Goal: Task Accomplishment & Management: Complete application form

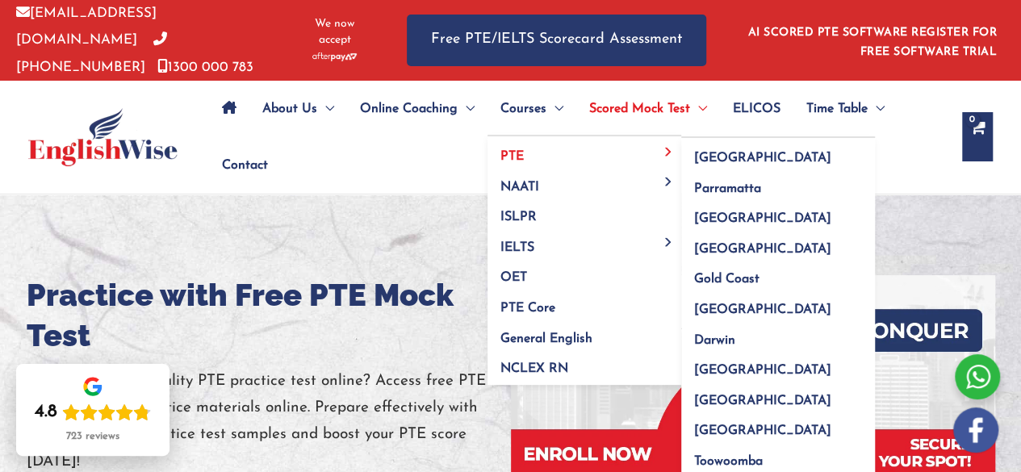
click at [566, 145] on link "PTE" at bounding box center [584, 151] width 194 height 31
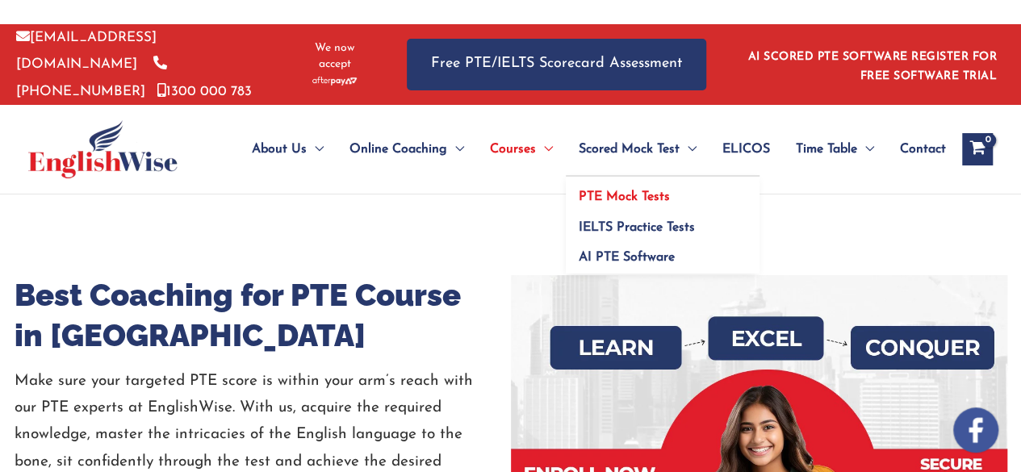
click at [620, 195] on span "PTE Mock Tests" at bounding box center [623, 196] width 91 height 13
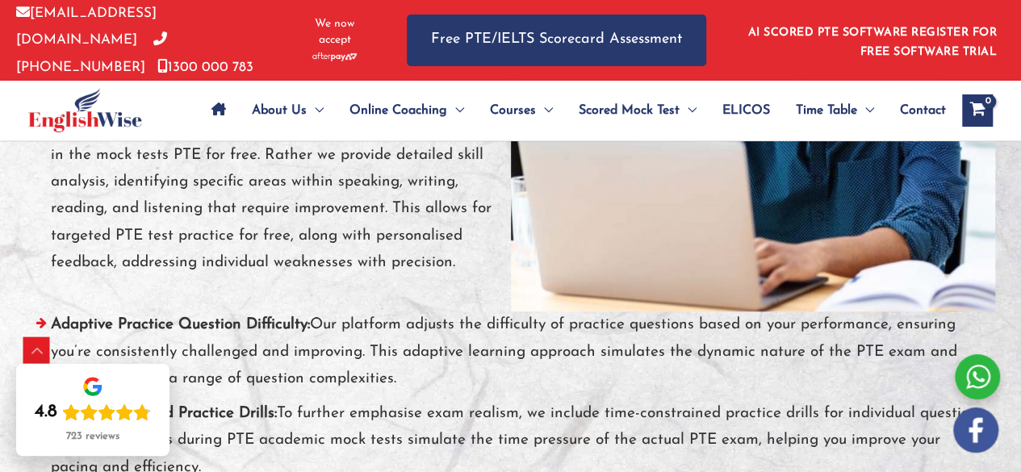
scroll to position [7188, 0]
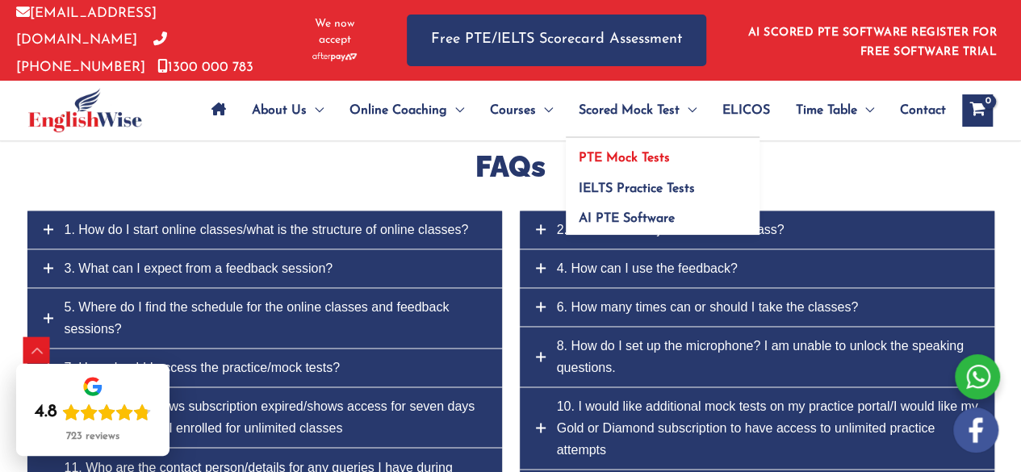
click at [595, 152] on span "PTE Mock Tests" at bounding box center [623, 158] width 91 height 13
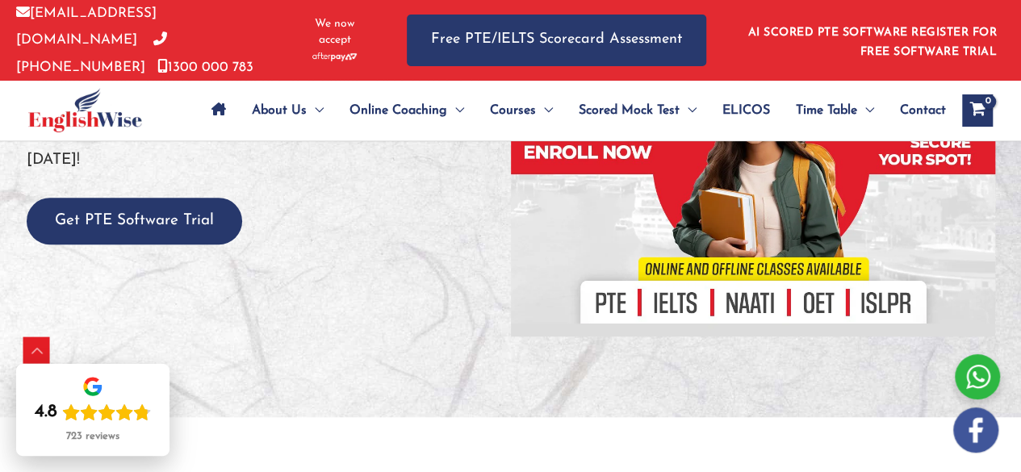
scroll to position [324, 0]
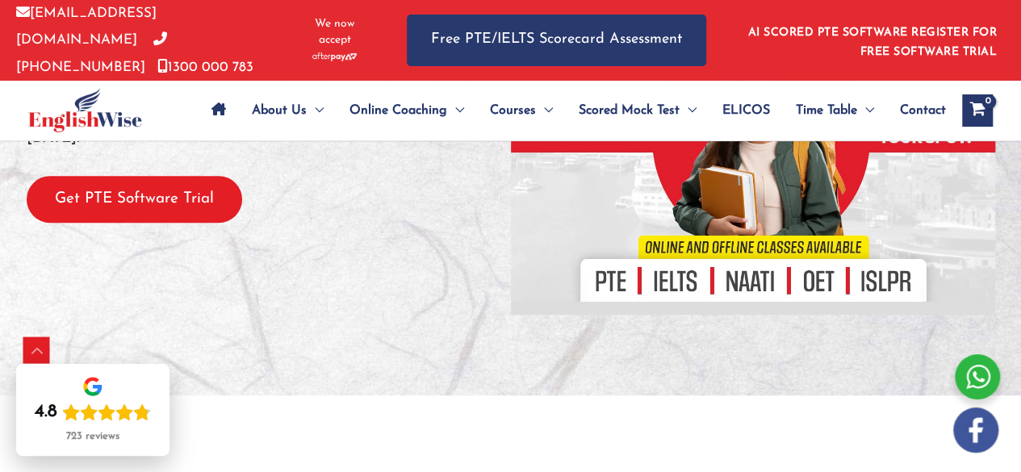
click at [187, 205] on button "Get PTE Software Trial" at bounding box center [134, 200] width 215 height 48
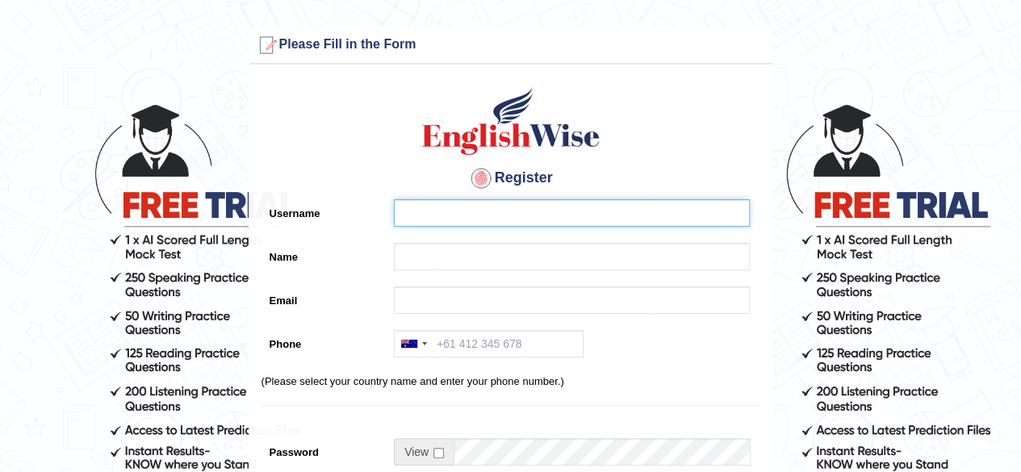
click at [471, 219] on input "Username" at bounding box center [572, 212] width 356 height 27
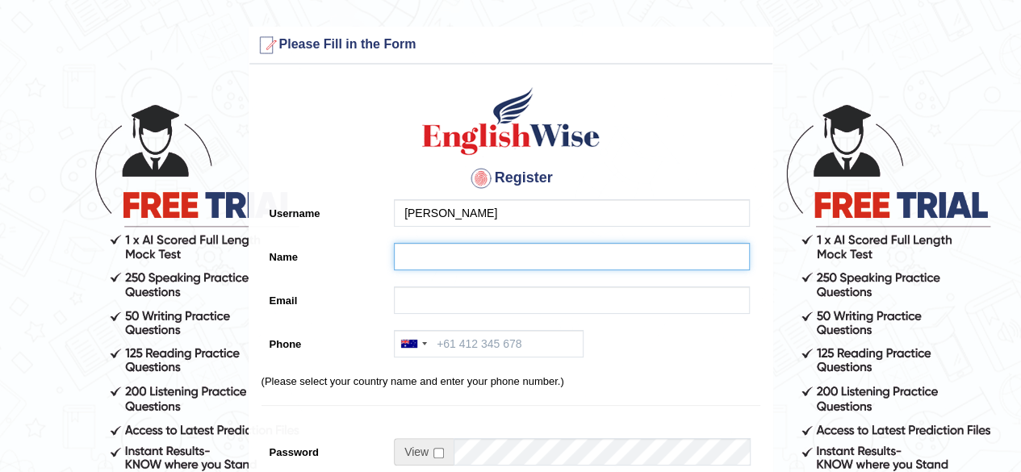
click at [452, 253] on input "Name" at bounding box center [572, 256] width 356 height 27
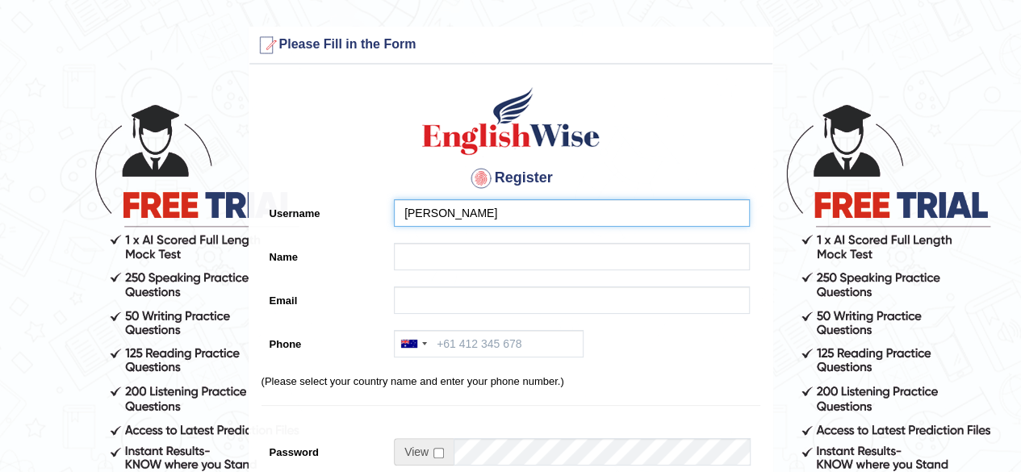
click at [503, 209] on input "[PERSON_NAME]" at bounding box center [572, 212] width 356 height 27
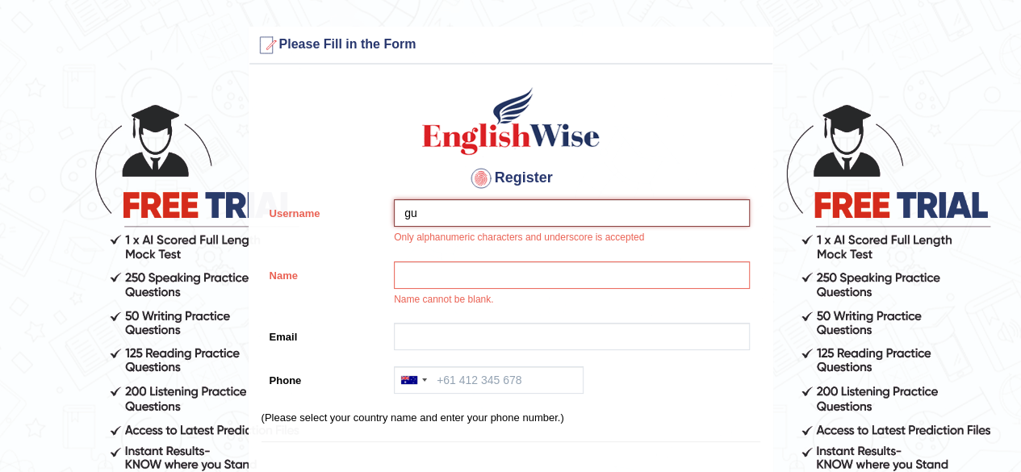
type input "g"
type input "[EMAIL_ADDRESS][DOMAIN_NAME]"
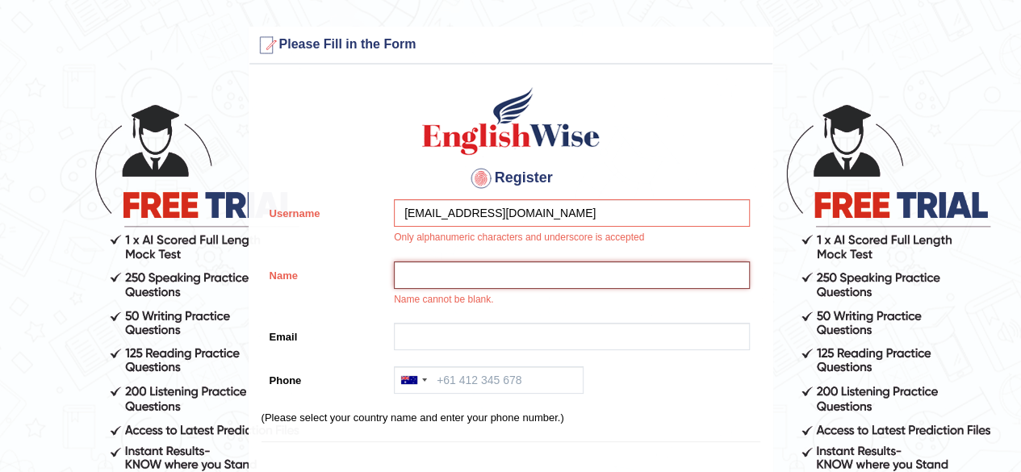
click at [426, 276] on input "Name" at bounding box center [572, 274] width 356 height 27
type input "[PERSON_NAME]"
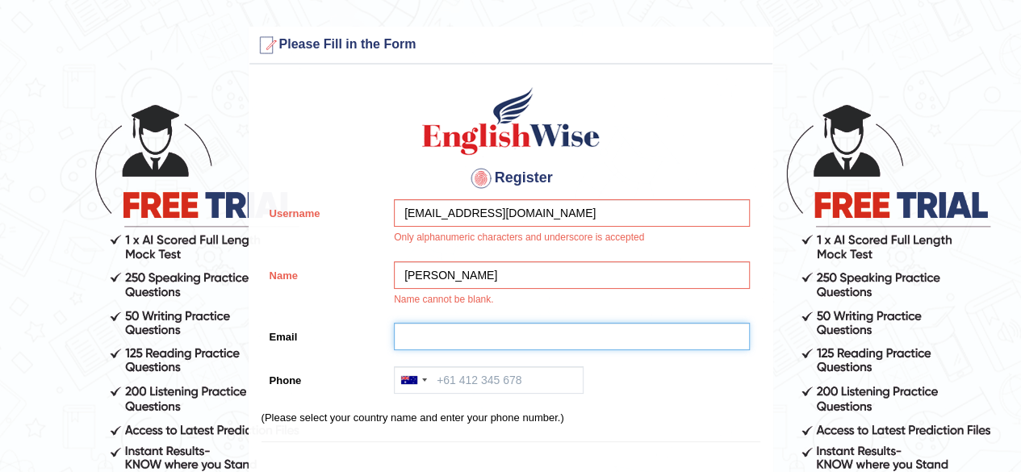
click at [395, 337] on input "Email" at bounding box center [572, 336] width 356 height 27
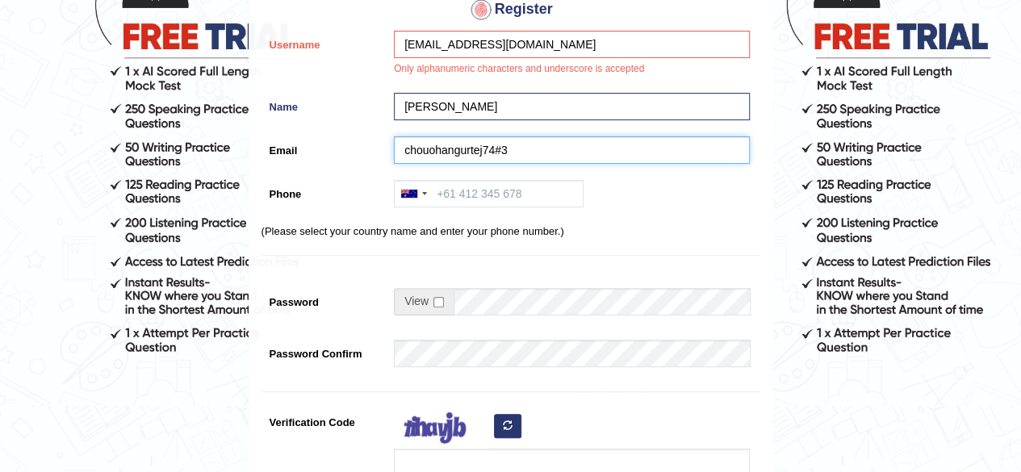
scroll to position [94, 0]
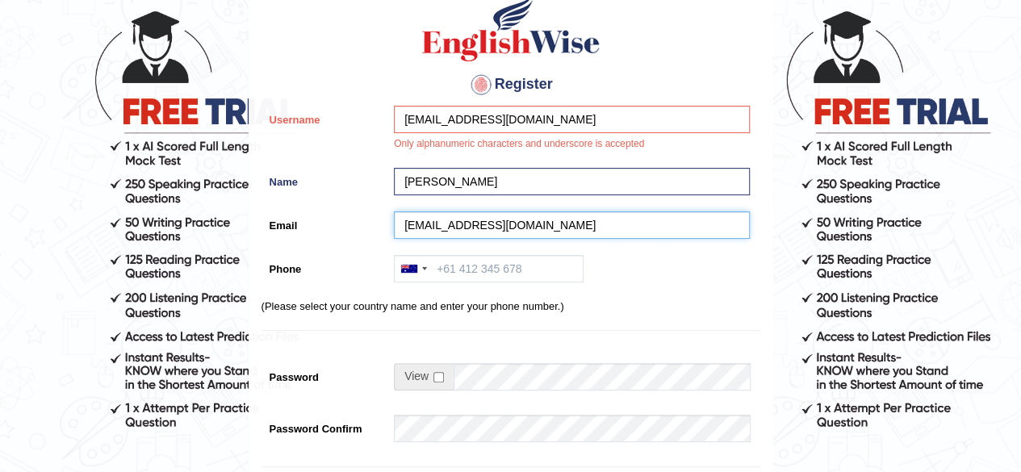
type input "chouohangurtej74@gmai.com"
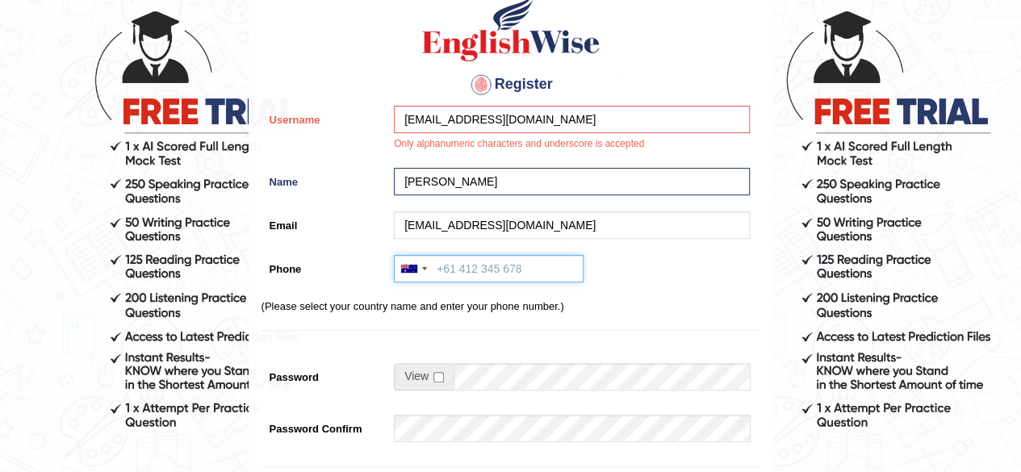
click at [466, 271] on input "Phone" at bounding box center [489, 268] width 190 height 27
click at [413, 273] on div at bounding box center [413, 269] width 37 height 26
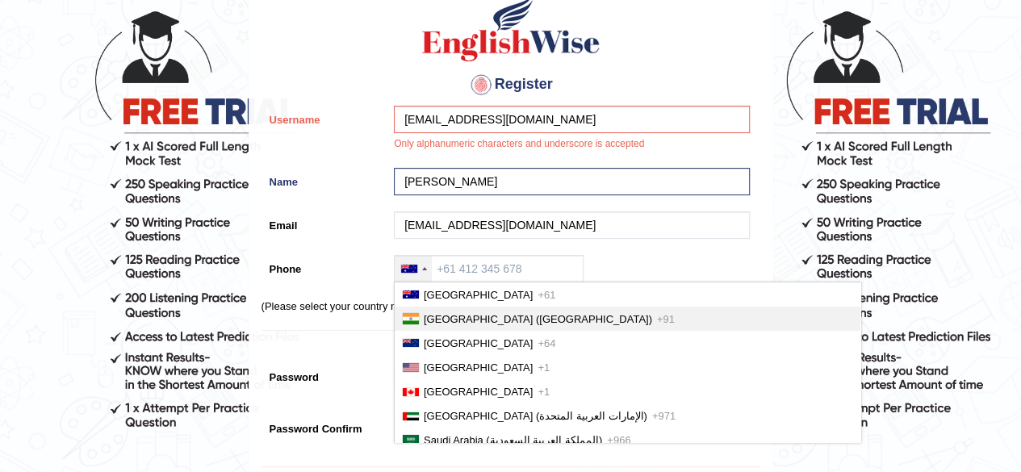
click at [434, 313] on span "India (भारत)" at bounding box center [538, 319] width 228 height 12
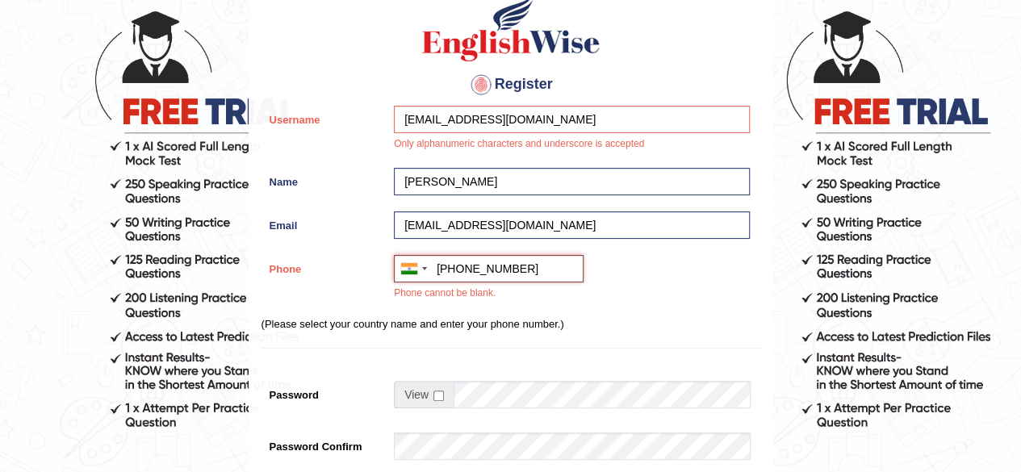
type input "+917626853168"
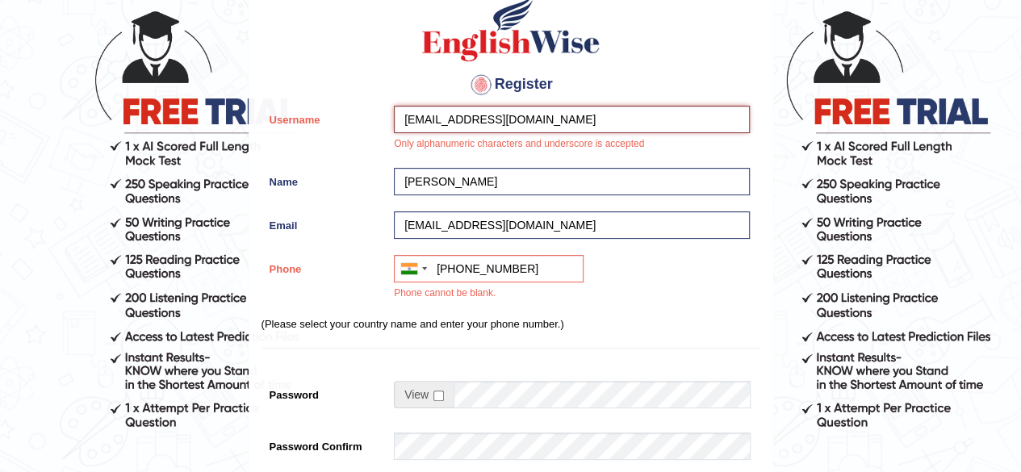
click at [549, 123] on input "chouhangurtej74@gmail.com" at bounding box center [572, 119] width 356 height 27
type input "c"
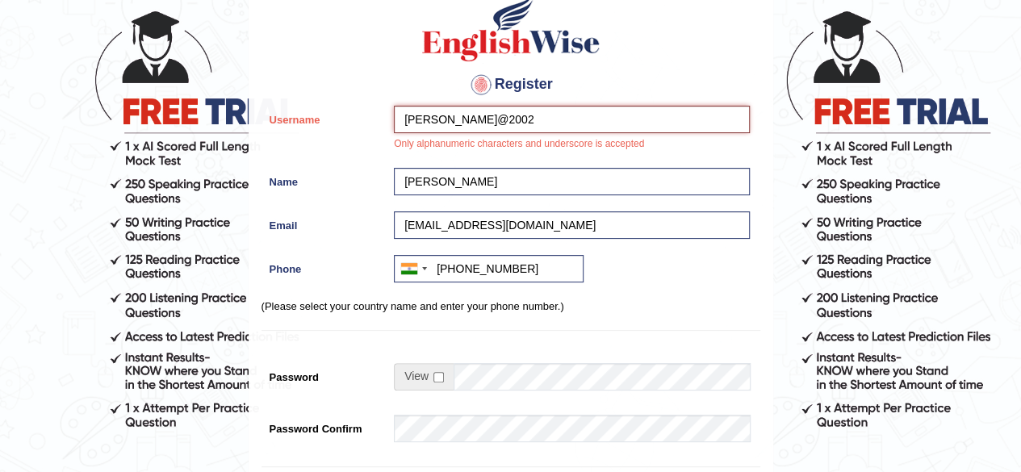
type input "Gurtej@2002"
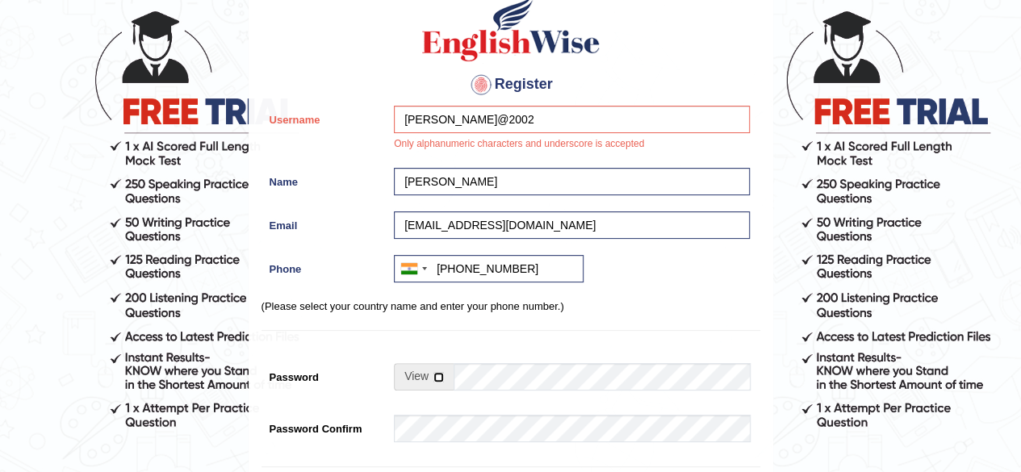
click at [438, 377] on input "checkbox" at bounding box center [438, 377] width 10 height 10
checkbox input "true"
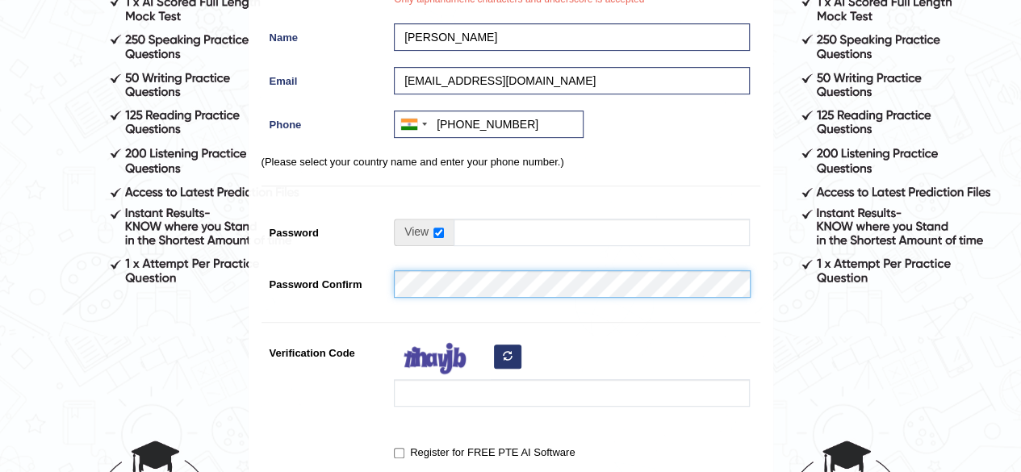
scroll to position [242, 0]
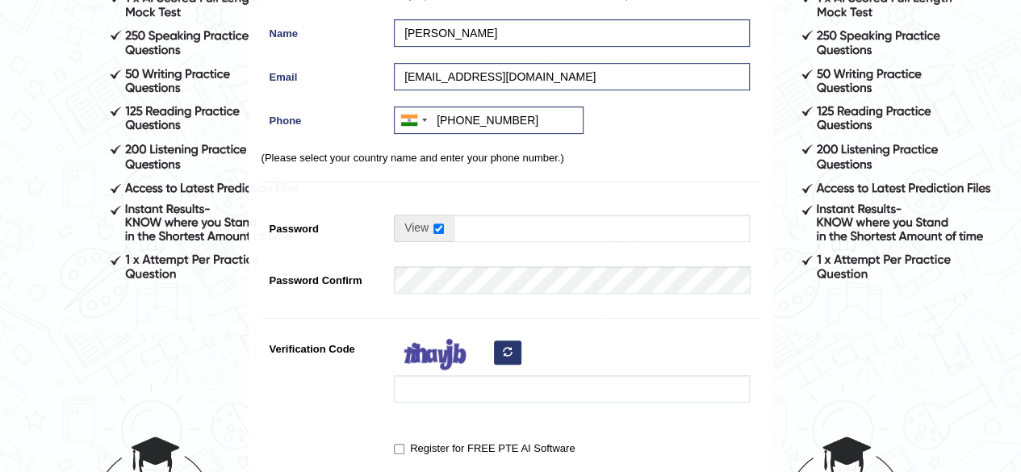
drag, startPoint x: 495, startPoint y: 207, endPoint x: 497, endPoint y: 223, distance: 17.0
click at [497, 223] on div "Register Username Gurtej@2002 Only alphanumeric characters and underscore is ac…" at bounding box center [510, 177] width 523 height 692
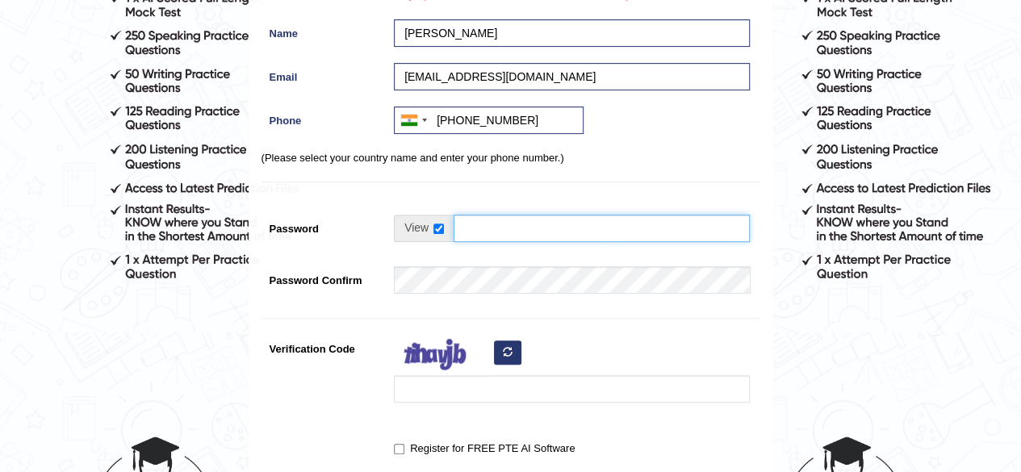
click at [497, 223] on input "Password" at bounding box center [601, 228] width 296 height 27
type input "Jeet@2002"
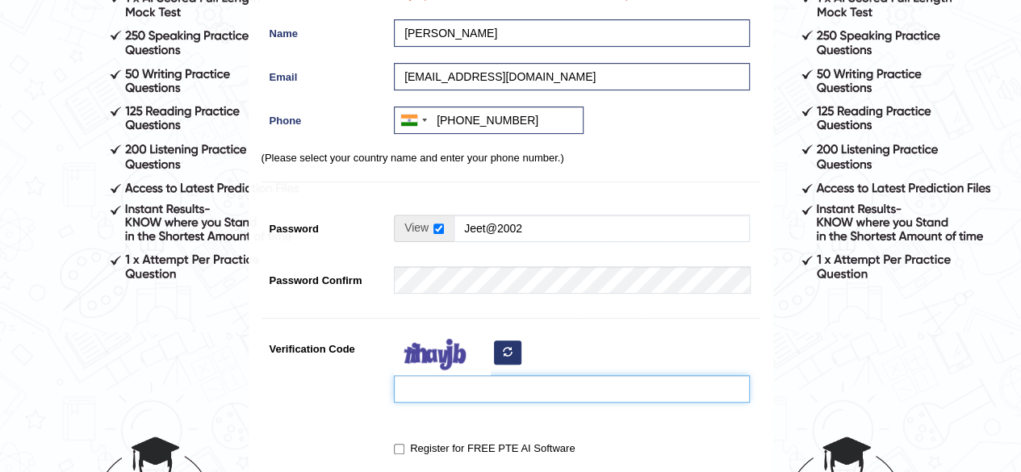
click at [439, 386] on input "Verification Code" at bounding box center [572, 388] width 356 height 27
type input "mopulit"
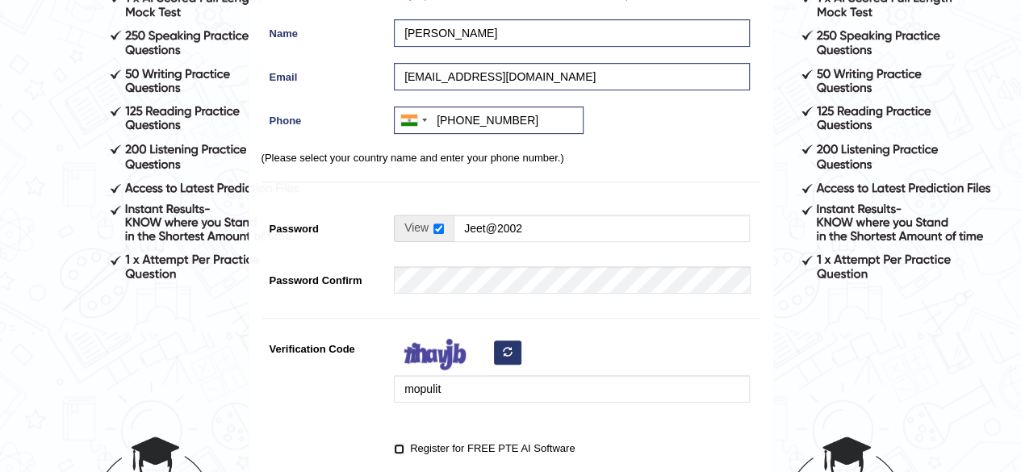
click at [395, 450] on input "Register for FREE PTE AI Software" at bounding box center [399, 449] width 10 height 10
checkbox input "true"
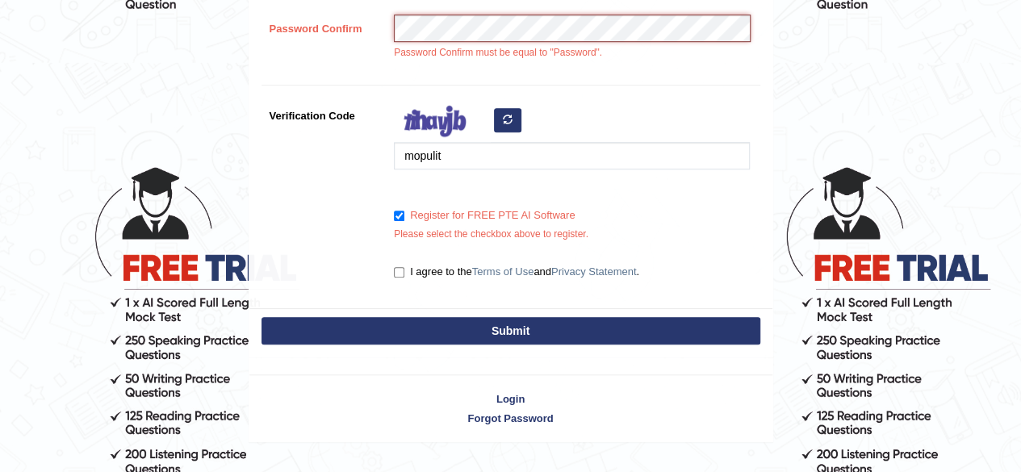
scroll to position [511, 0]
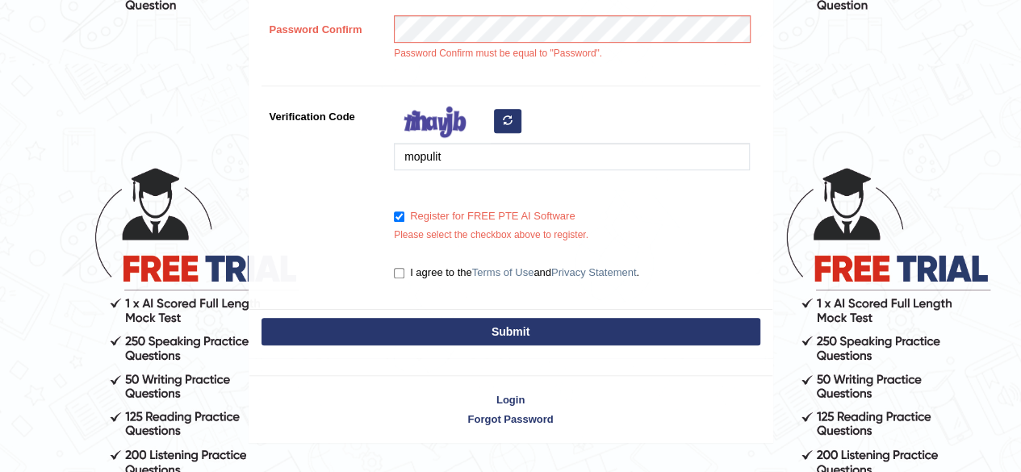
click at [395, 265] on label "I agree to the Terms of Use and Privacy Statement ." at bounding box center [516, 273] width 245 height 16
click at [395, 268] on input "I agree to the Terms of Use and Privacy Statement ." at bounding box center [399, 273] width 10 height 10
checkbox input "true"
click at [431, 330] on button "Submit" at bounding box center [510, 331] width 499 height 27
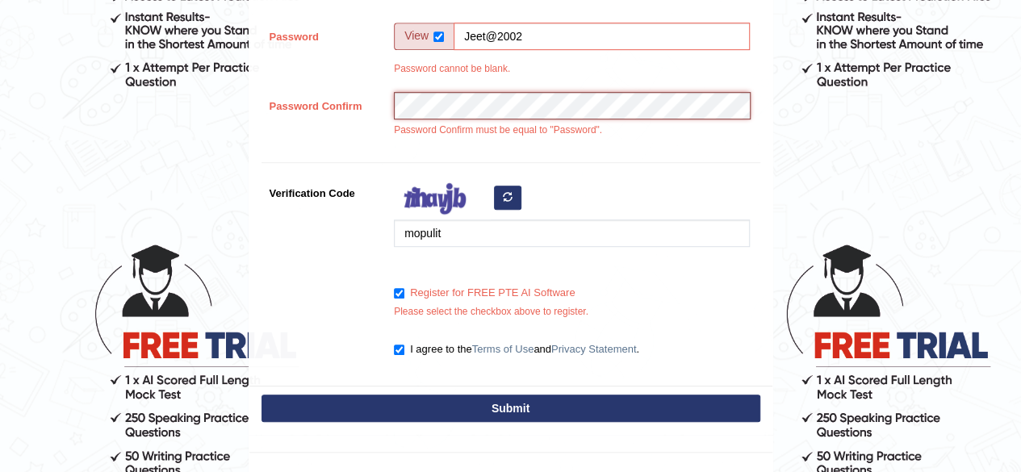
scroll to position [439, 0]
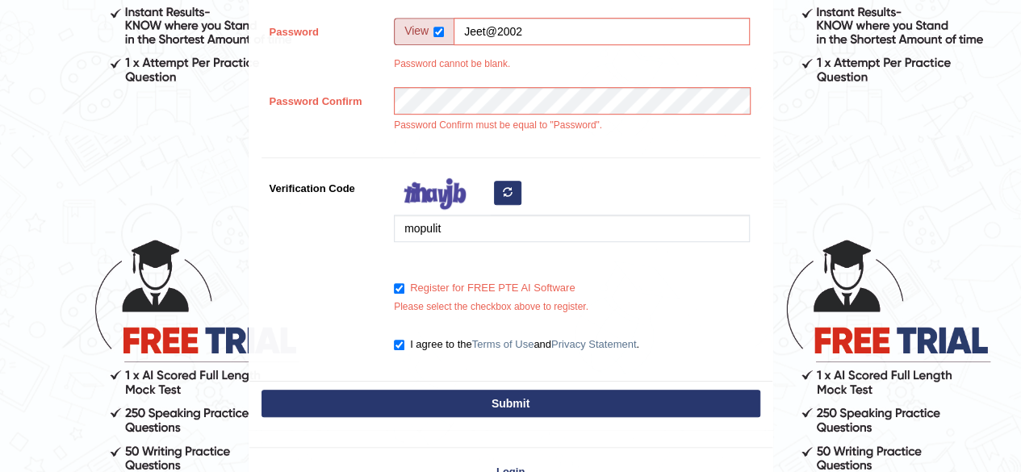
click at [617, 415] on div "Submit" at bounding box center [510, 405] width 523 height 48
click at [618, 403] on button "Submit" at bounding box center [510, 403] width 499 height 27
click at [522, 395] on button "Submit" at bounding box center [510, 403] width 499 height 27
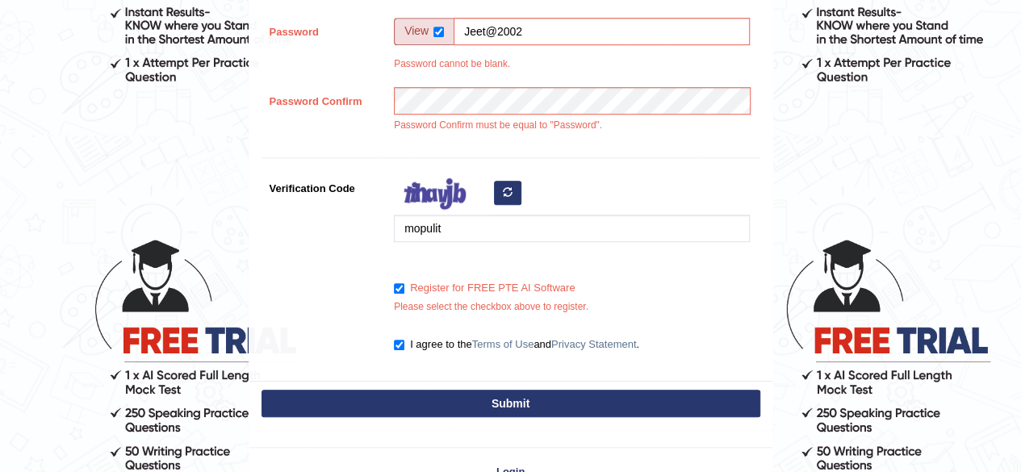
click at [522, 395] on button "Submit" at bounding box center [510, 403] width 499 height 27
click at [521, 393] on button "Submit" at bounding box center [510, 403] width 499 height 27
click at [539, 27] on input "Jeet@2002" at bounding box center [601, 31] width 296 height 27
type input "Jeet@20025"
click at [474, 124] on div "Password Confirm must be equal to "Password"." at bounding box center [568, 114] width 364 height 54
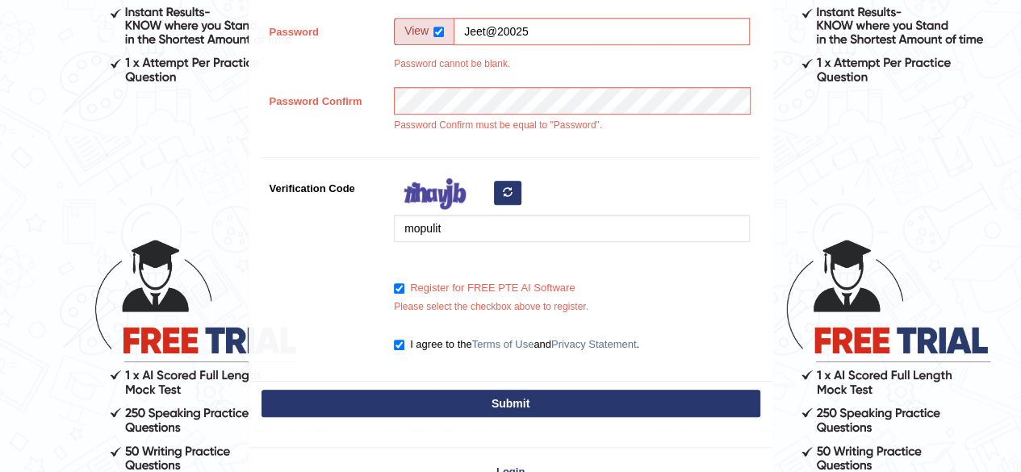
click at [435, 399] on button "Submit" at bounding box center [510, 403] width 499 height 27
drag, startPoint x: 435, startPoint y: 399, endPoint x: 857, endPoint y: 305, distance: 432.2
click at [857, 305] on form "Please fix the following errors: Please Fill in the Form Register Username Gurt…" at bounding box center [510, 51] width 1016 height 927
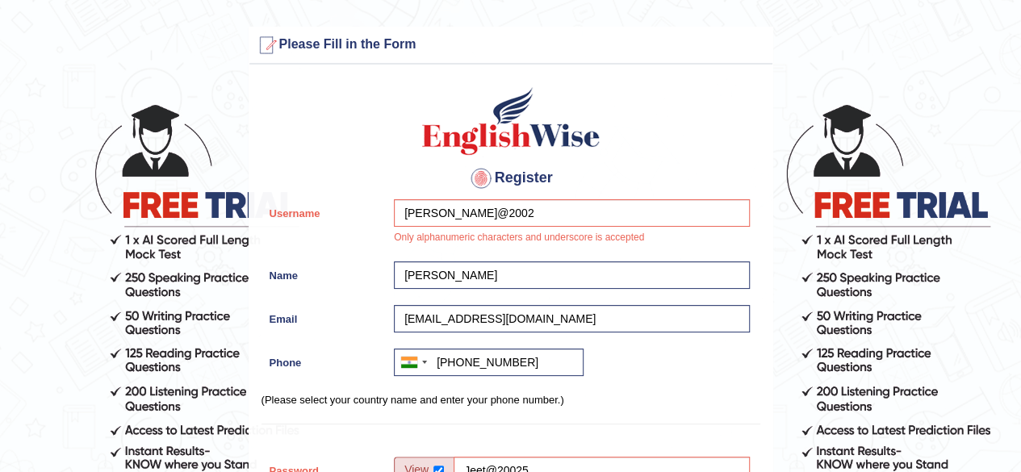
scroll to position [2, 0]
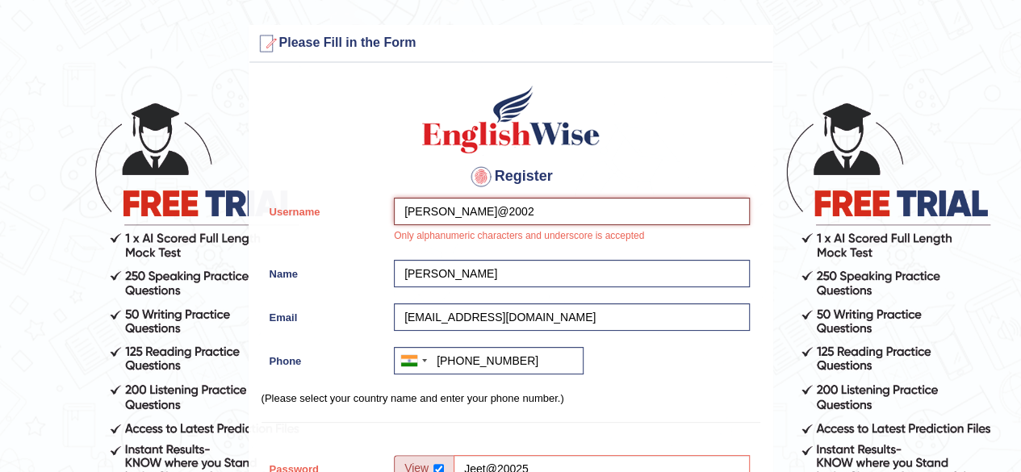
click at [500, 214] on input "Gurtej@2002" at bounding box center [572, 211] width 356 height 27
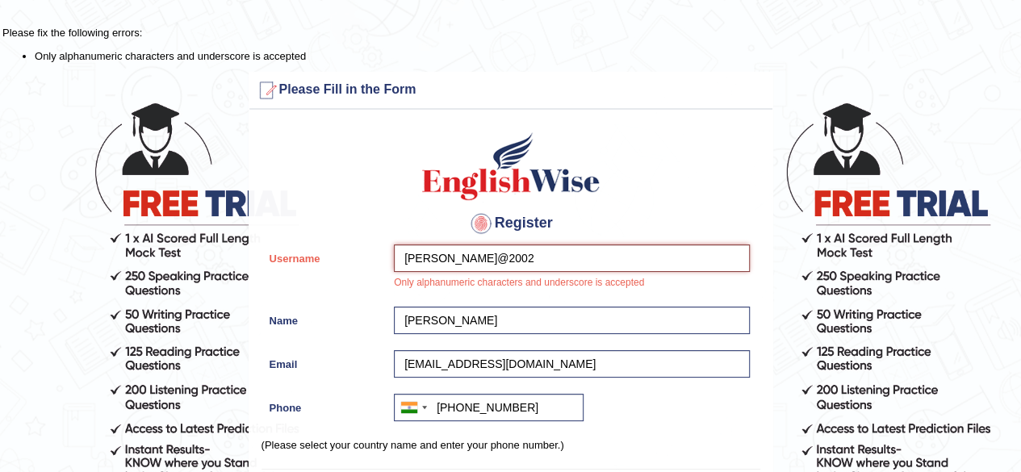
scroll to position [48, 0]
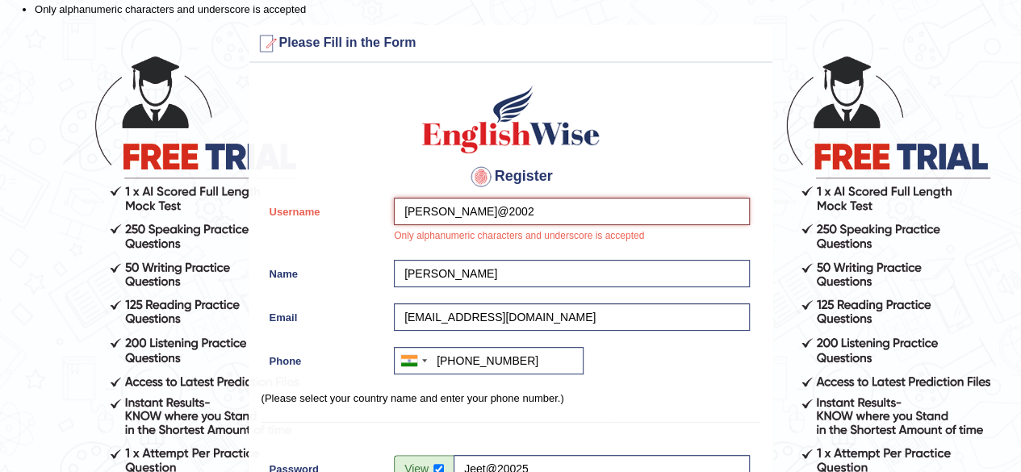
click at [518, 215] on input "Gurtej@2002" at bounding box center [572, 211] width 356 height 27
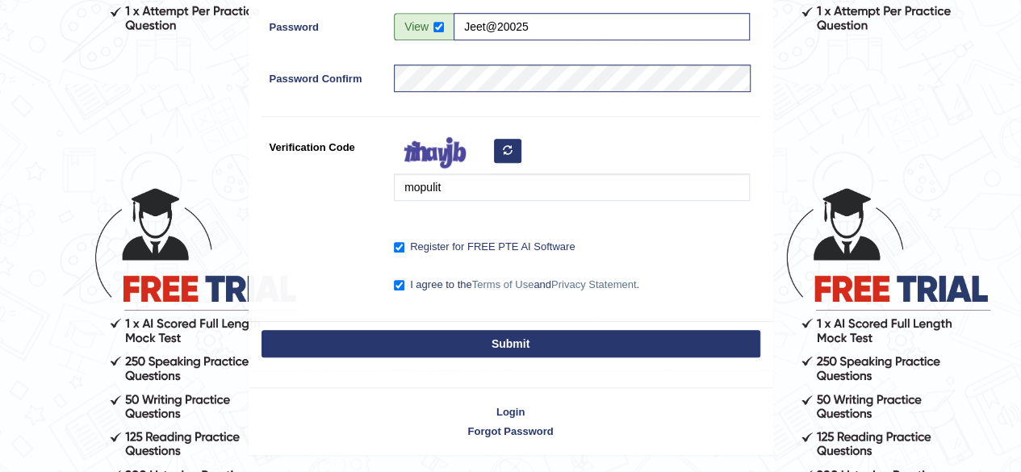
scroll to position [536, 0]
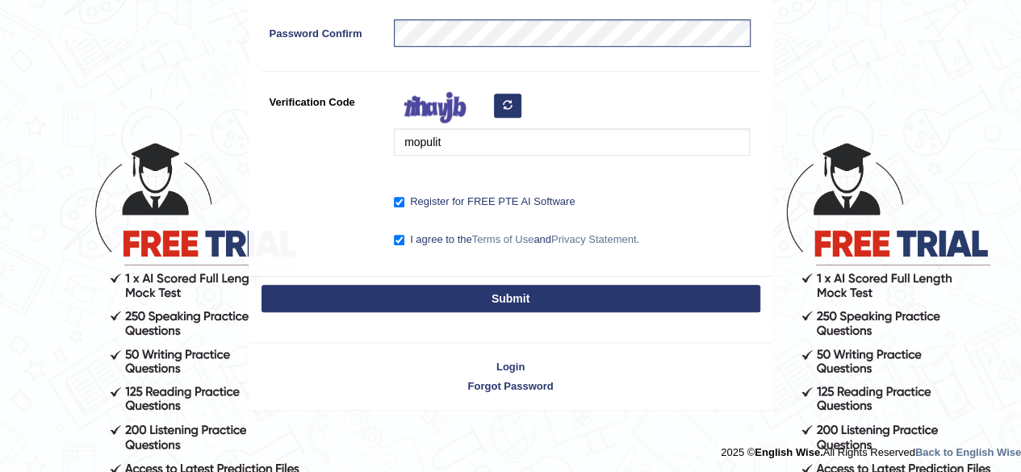
click at [508, 296] on button "Submit" at bounding box center [510, 298] width 499 height 27
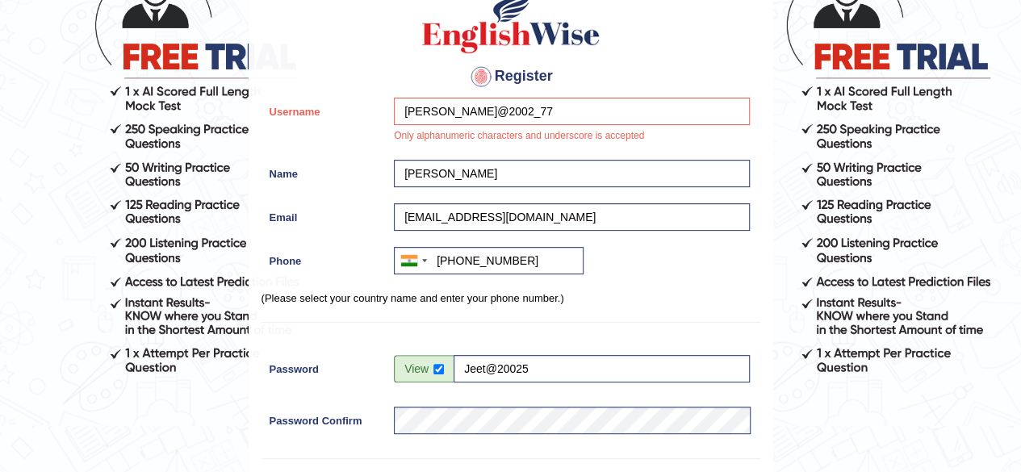
scroll to position [110, 0]
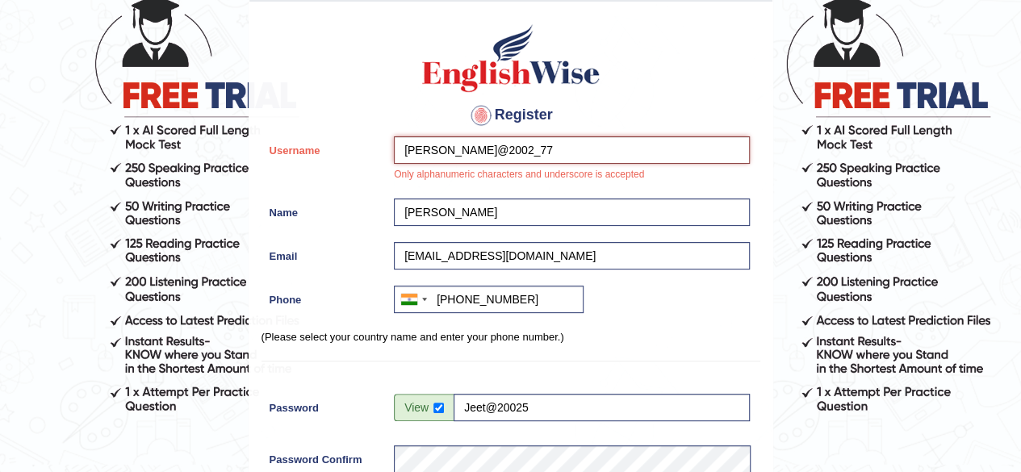
click at [608, 136] on input "Gurtej@2002_77" at bounding box center [572, 149] width 356 height 27
type input "G"
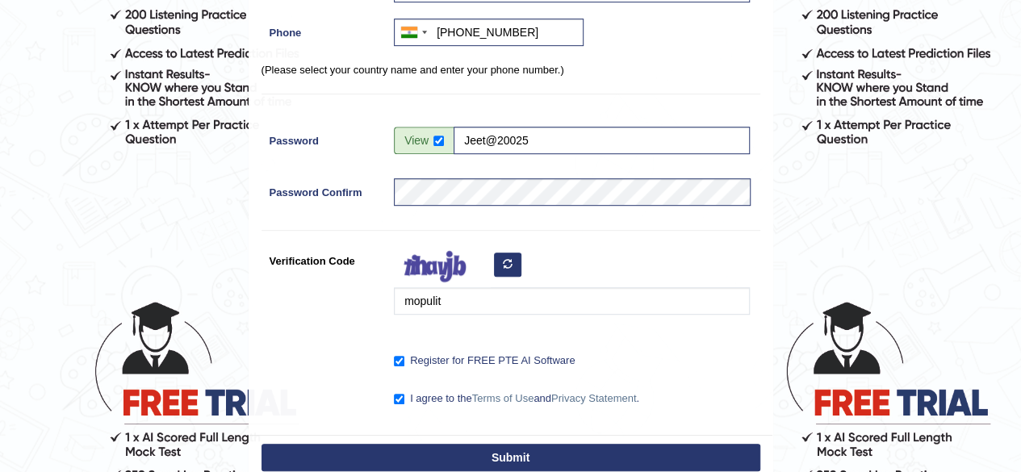
scroll to position [536, 0]
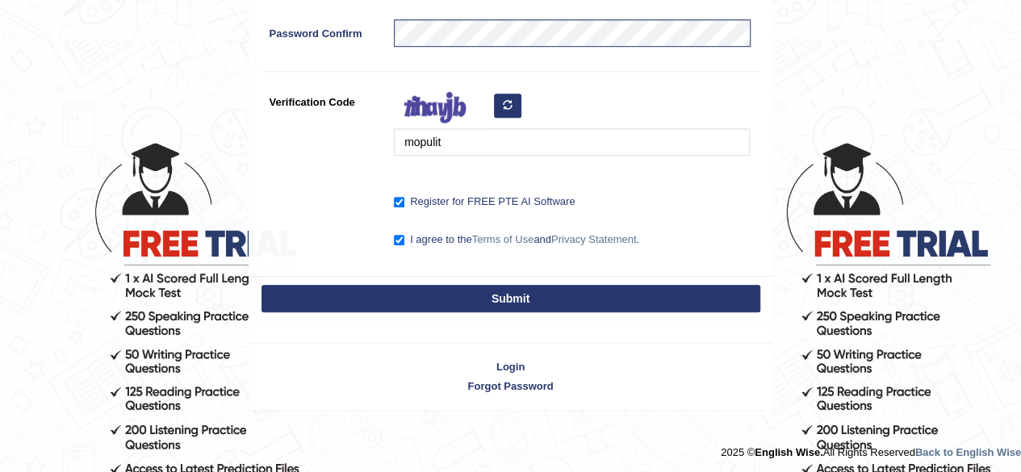
click at [532, 303] on button "Submit" at bounding box center [510, 298] width 499 height 27
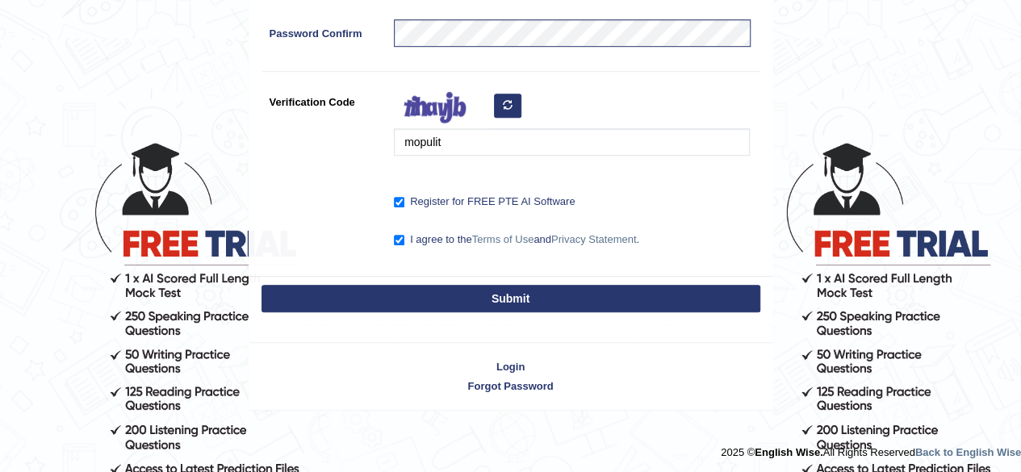
click at [532, 303] on button "Submit" at bounding box center [510, 298] width 499 height 27
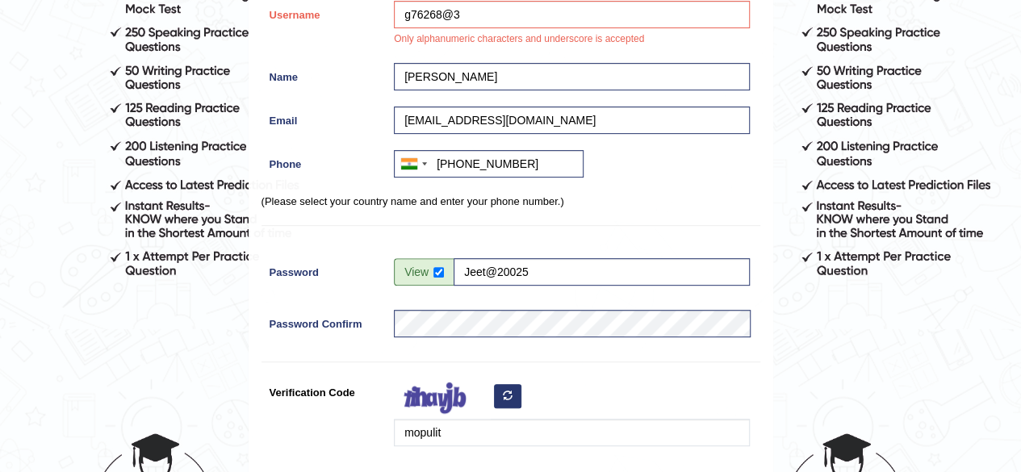
click at [534, 307] on div "Register Username g76268@3 Only alphanumeric characters and underscore is accep…" at bounding box center [510, 220] width 523 height 692
click at [449, 11] on input "g76268@3" at bounding box center [572, 14] width 356 height 27
type input "g"
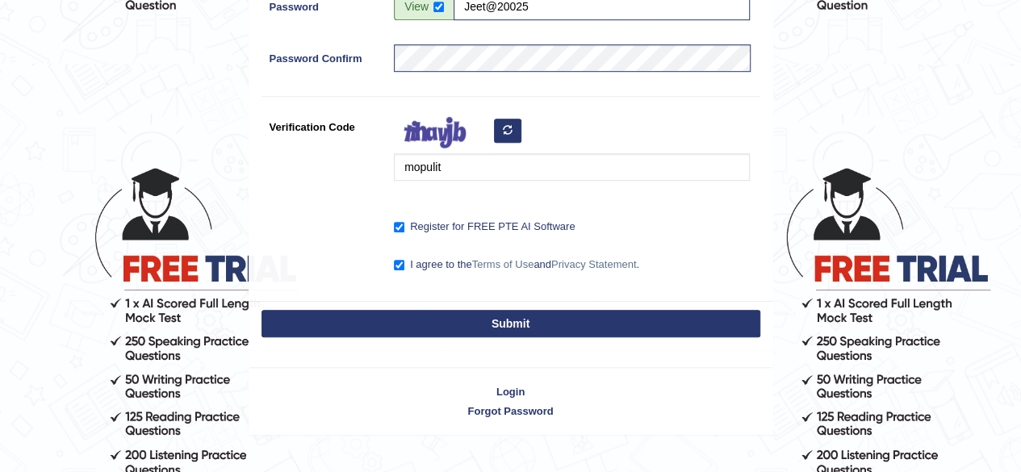
scroll to position [536, 0]
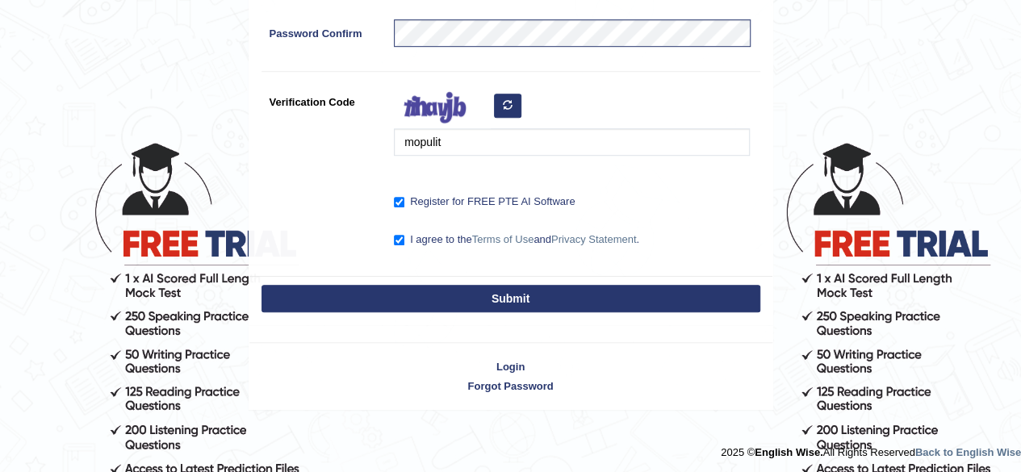
click at [589, 307] on button "Submit" at bounding box center [510, 298] width 499 height 27
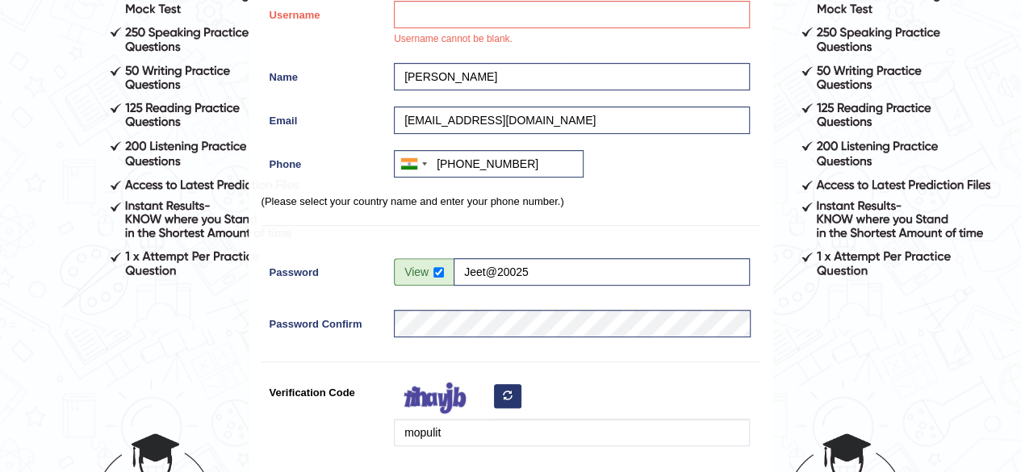
drag, startPoint x: 589, startPoint y: 307, endPoint x: 1032, endPoint y: 220, distance: 451.3
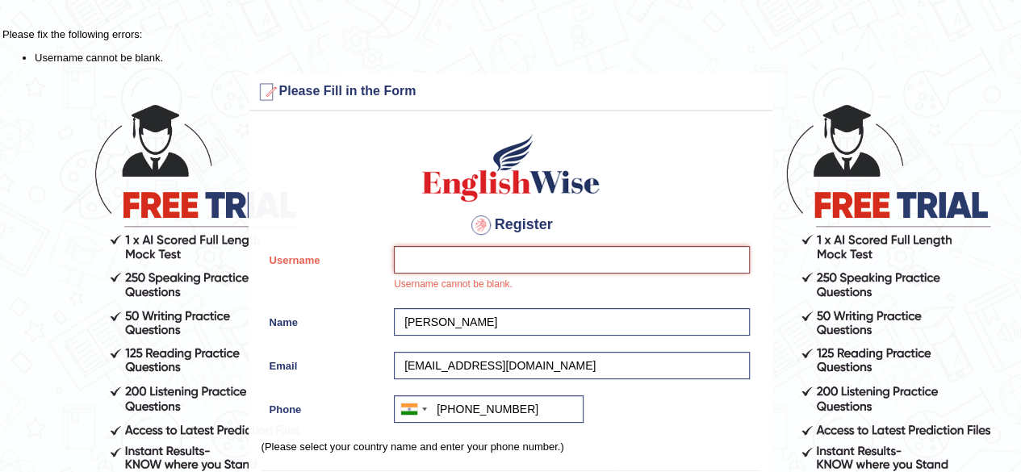
drag, startPoint x: 457, startPoint y: 264, endPoint x: 470, endPoint y: 240, distance: 27.4
click at [470, 240] on div "Register Username Username cannot be blank. Name gurtej singh Email chouohangur…" at bounding box center [510, 465] width 523 height 692
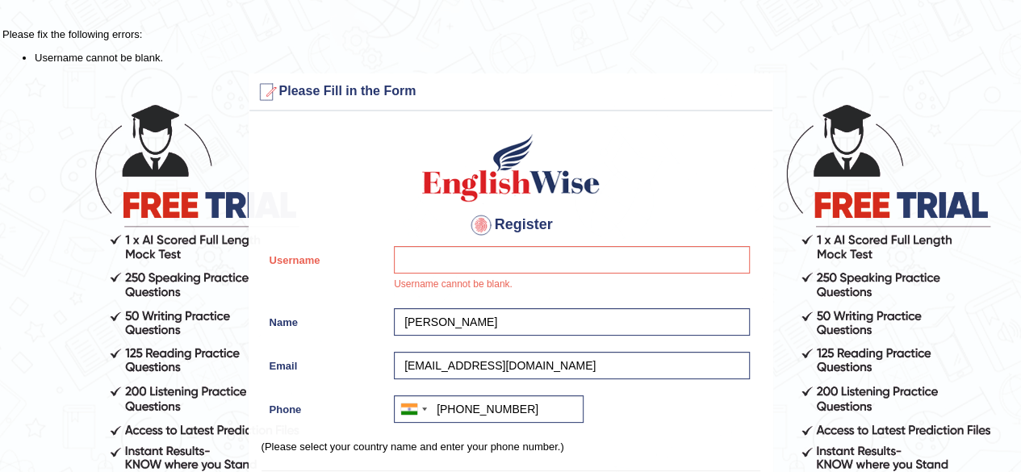
click at [470, 240] on div "Register Username Username cannot be blank. Name gurtej singh Email chouohangur…" at bounding box center [510, 465] width 523 height 692
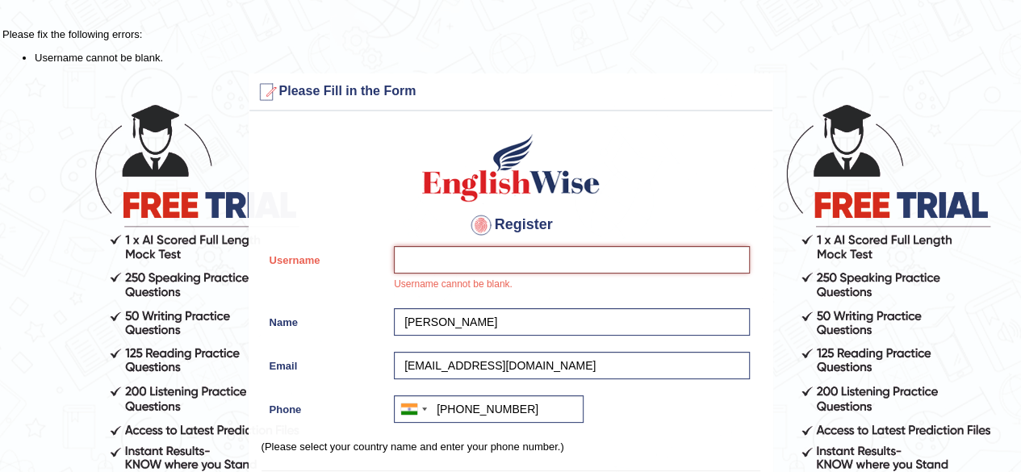
click at [420, 253] on input "Username" at bounding box center [572, 259] width 356 height 27
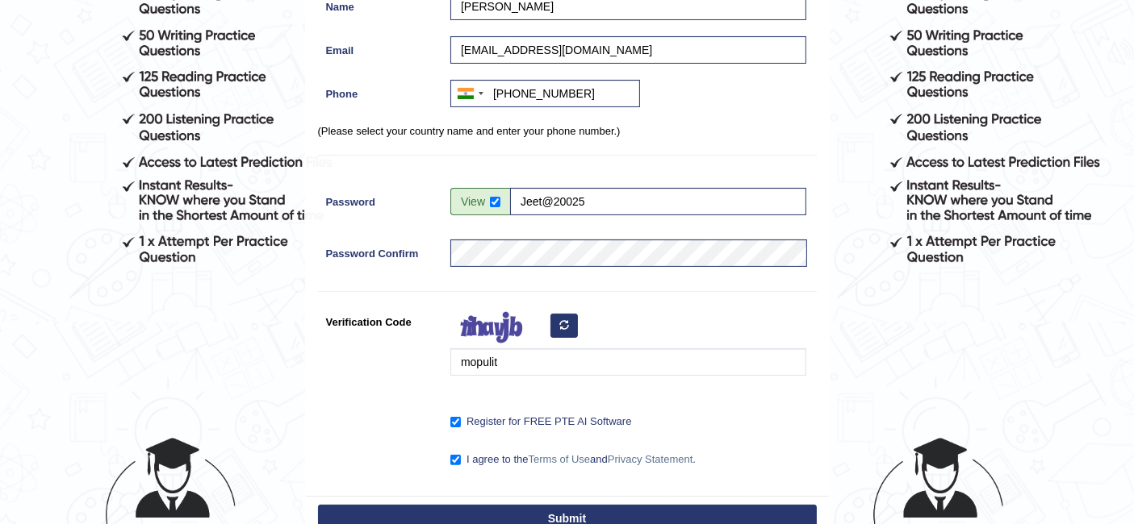
scroll to position [483, 0]
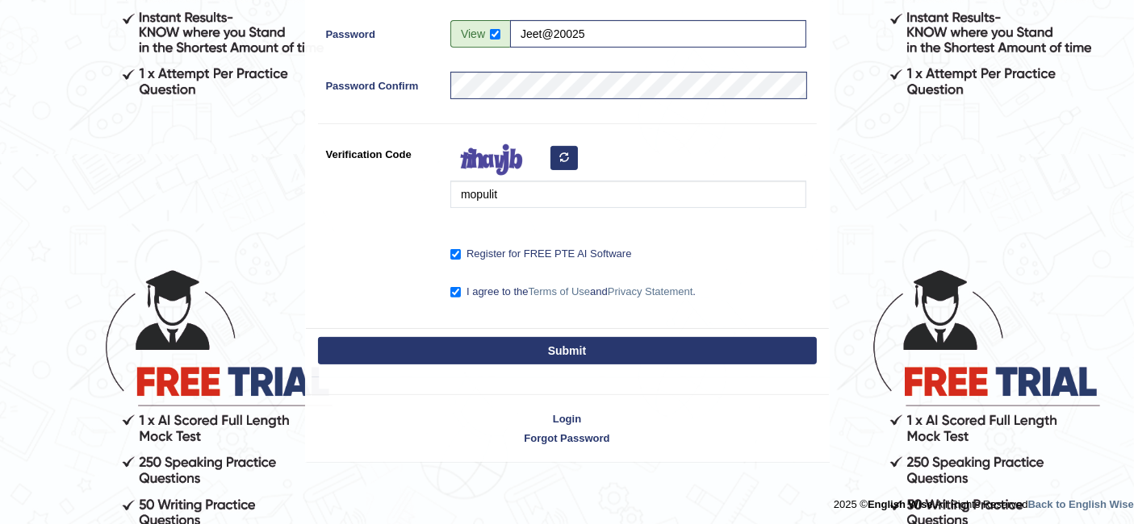
click at [673, 355] on button "Submit" at bounding box center [567, 350] width 499 height 27
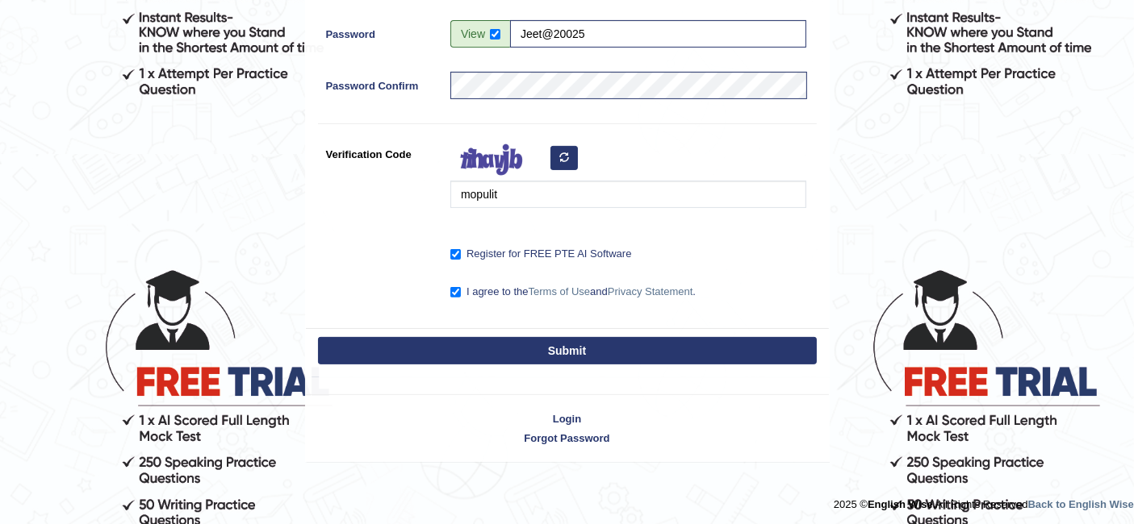
click at [673, 355] on button "Submit" at bounding box center [567, 350] width 499 height 27
click at [673, 349] on button "Submit" at bounding box center [567, 350] width 499 height 27
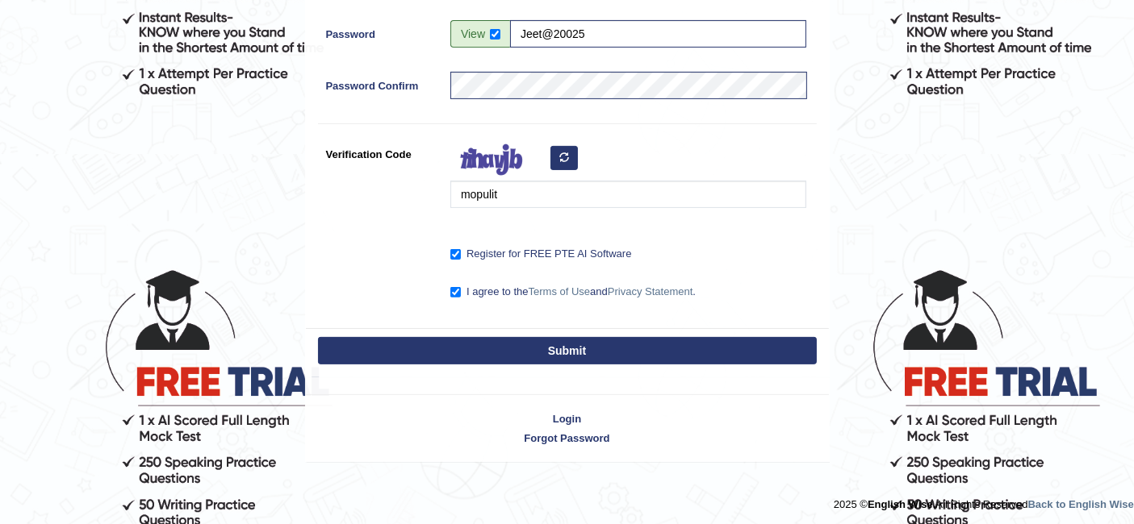
click at [570, 337] on button "Submit" at bounding box center [567, 350] width 499 height 27
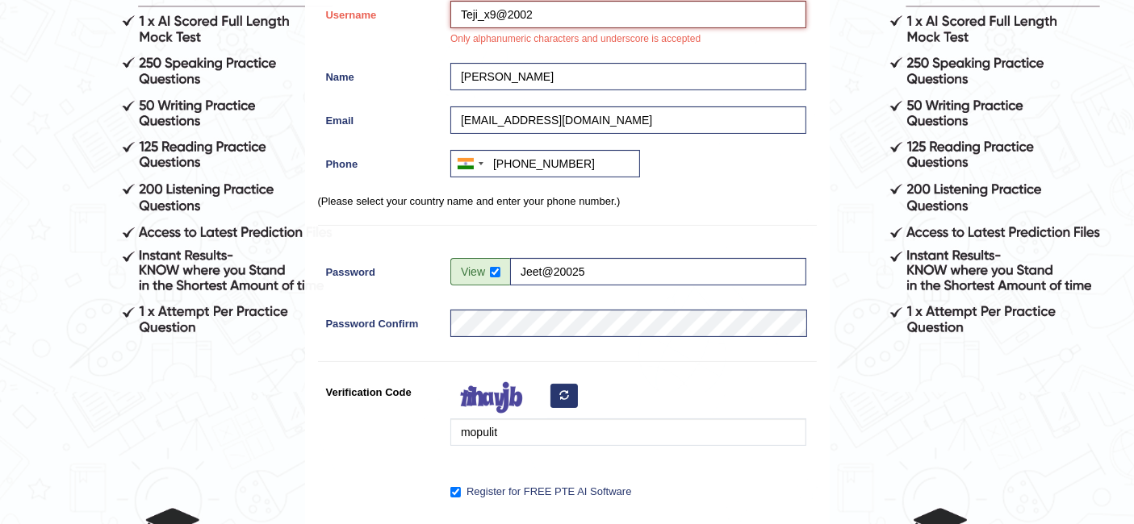
click at [551, 16] on input "Teji_x9@2002" at bounding box center [628, 14] width 356 height 27
type input "T"
